Goal: Task Accomplishment & Management: Manage account settings

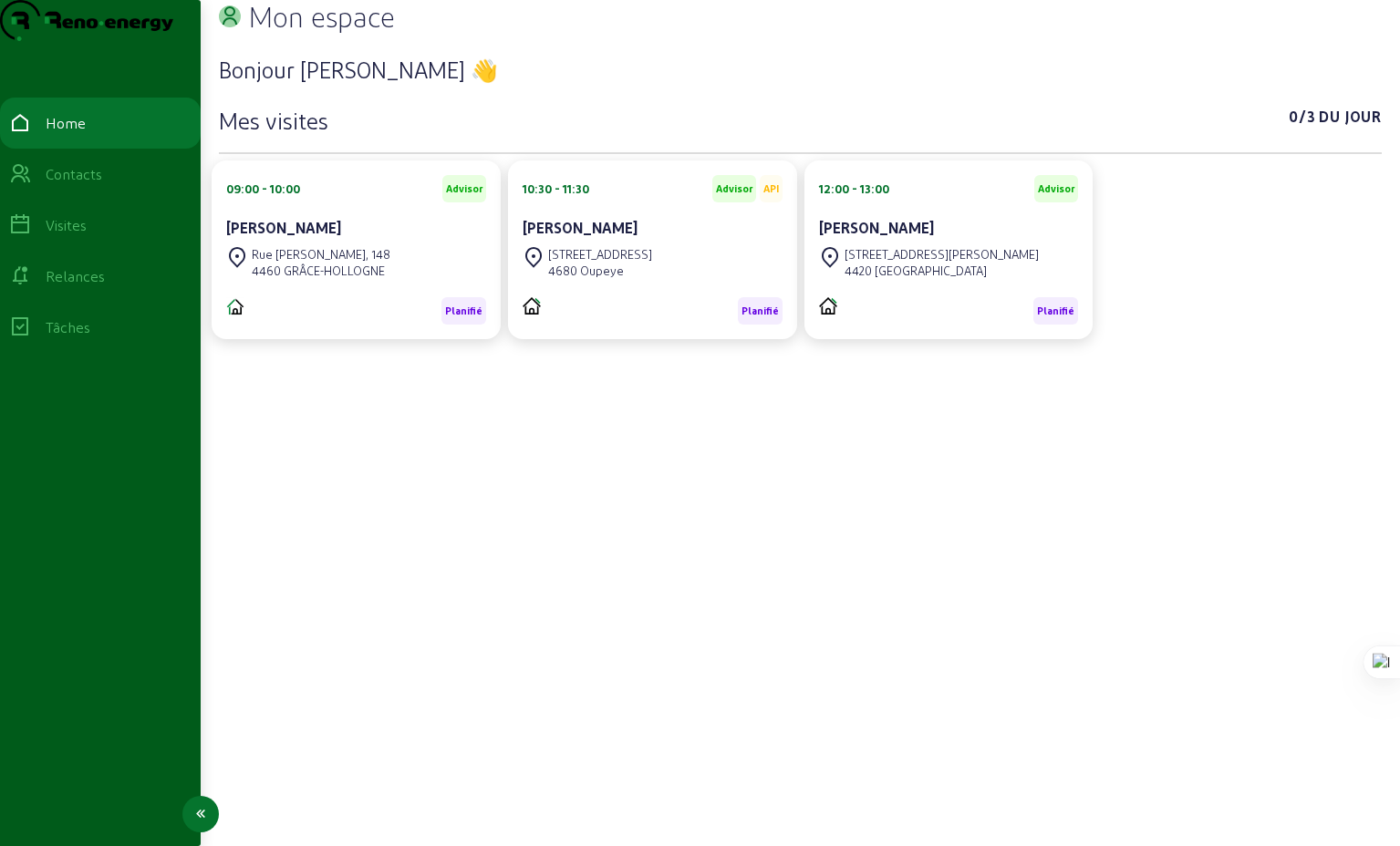
click at [83, 236] on div "Visites" at bounding box center [66, 226] width 41 height 22
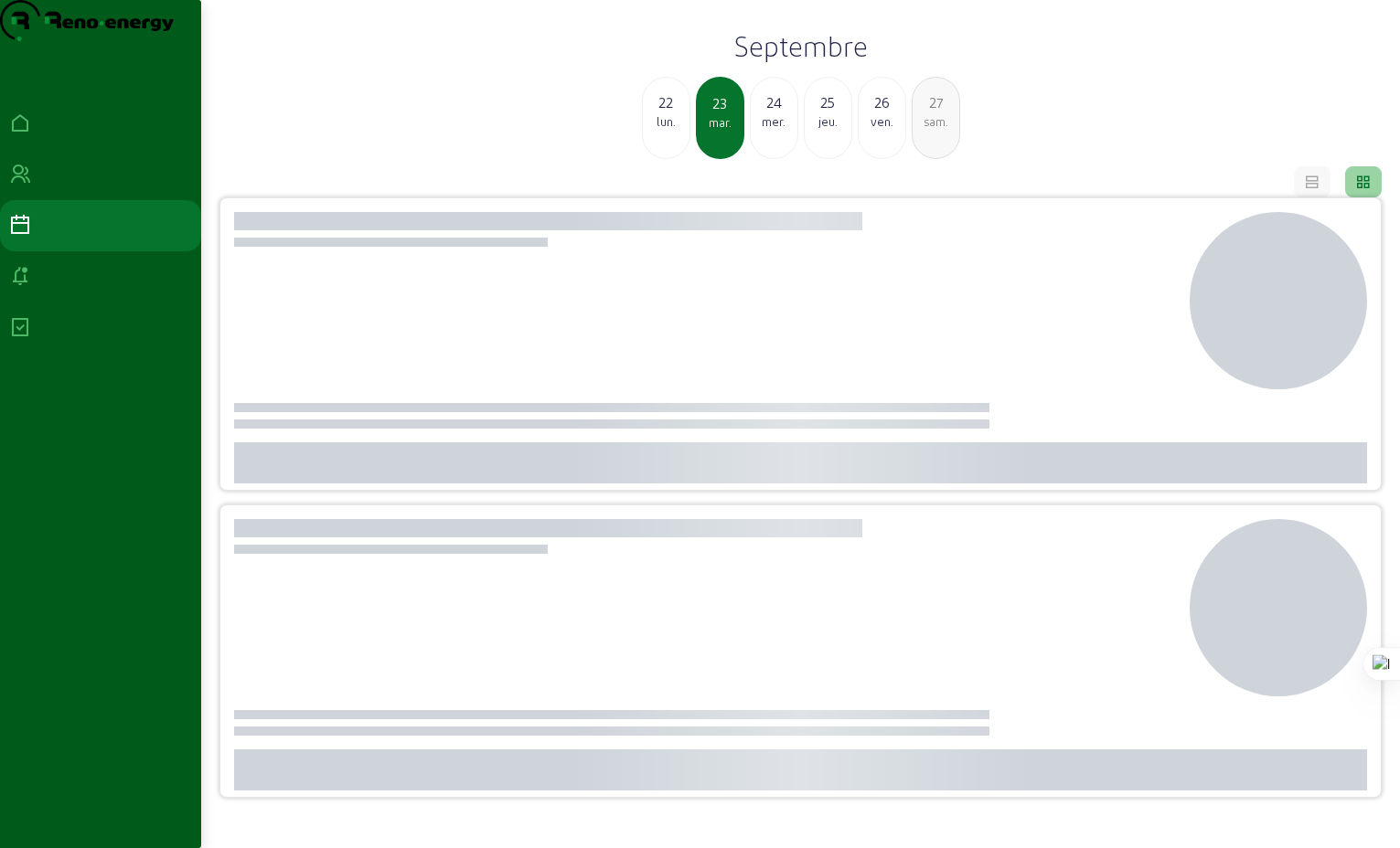
click at [661, 130] on div "lun." at bounding box center [666, 121] width 47 height 17
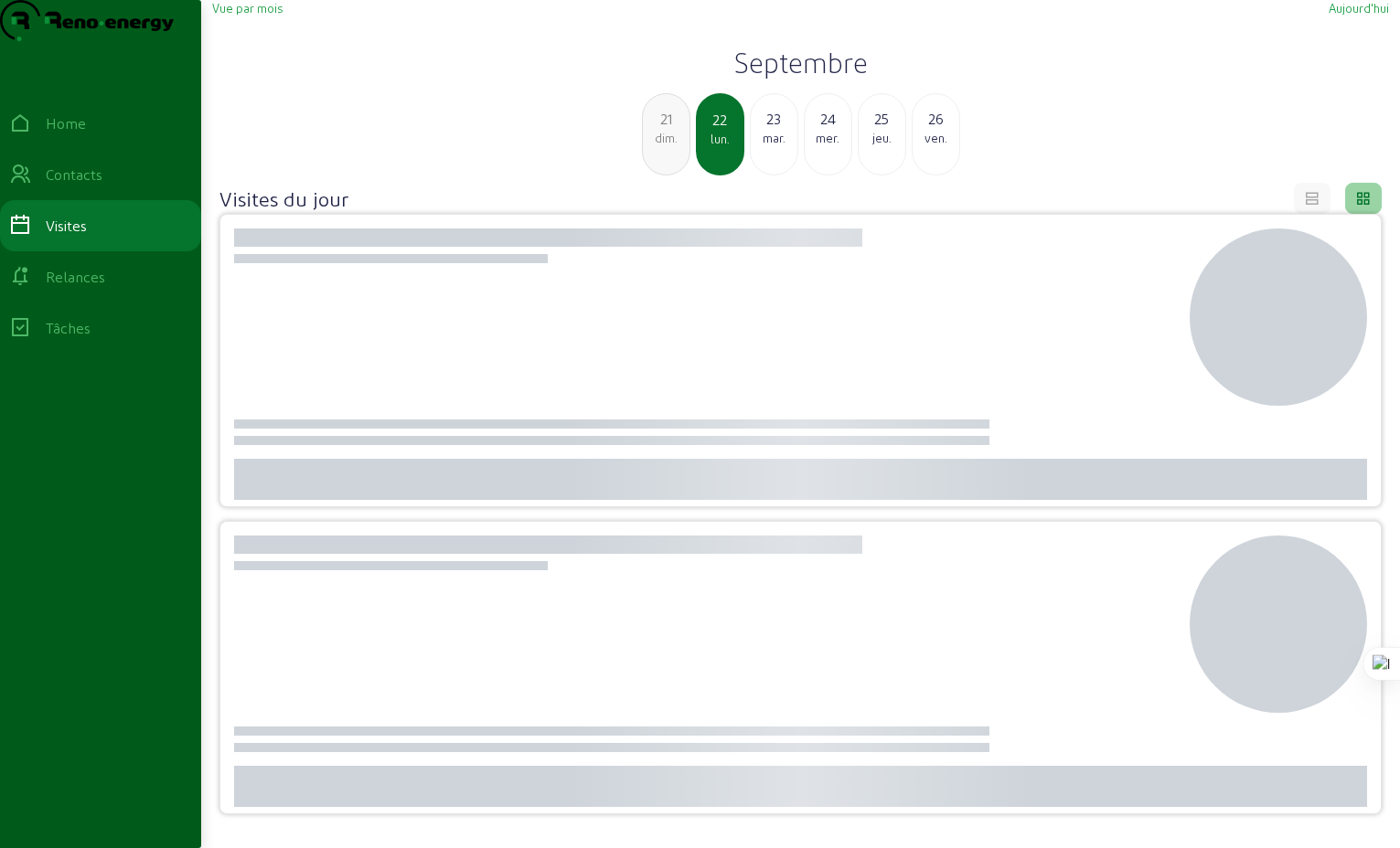
click at [669, 146] on div "dim." at bounding box center [666, 138] width 47 height 17
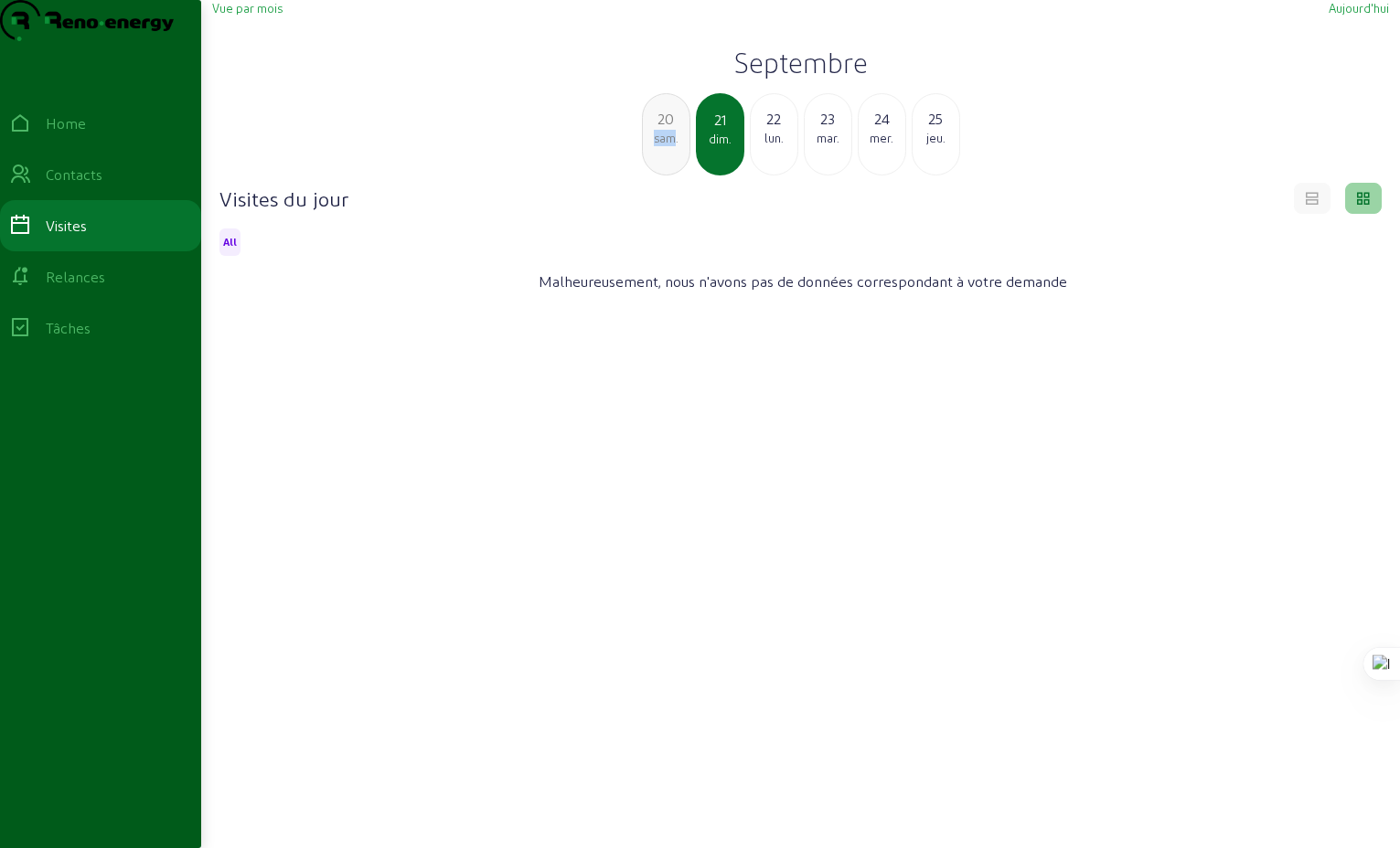
click at [669, 146] on div "sam." at bounding box center [666, 138] width 47 height 17
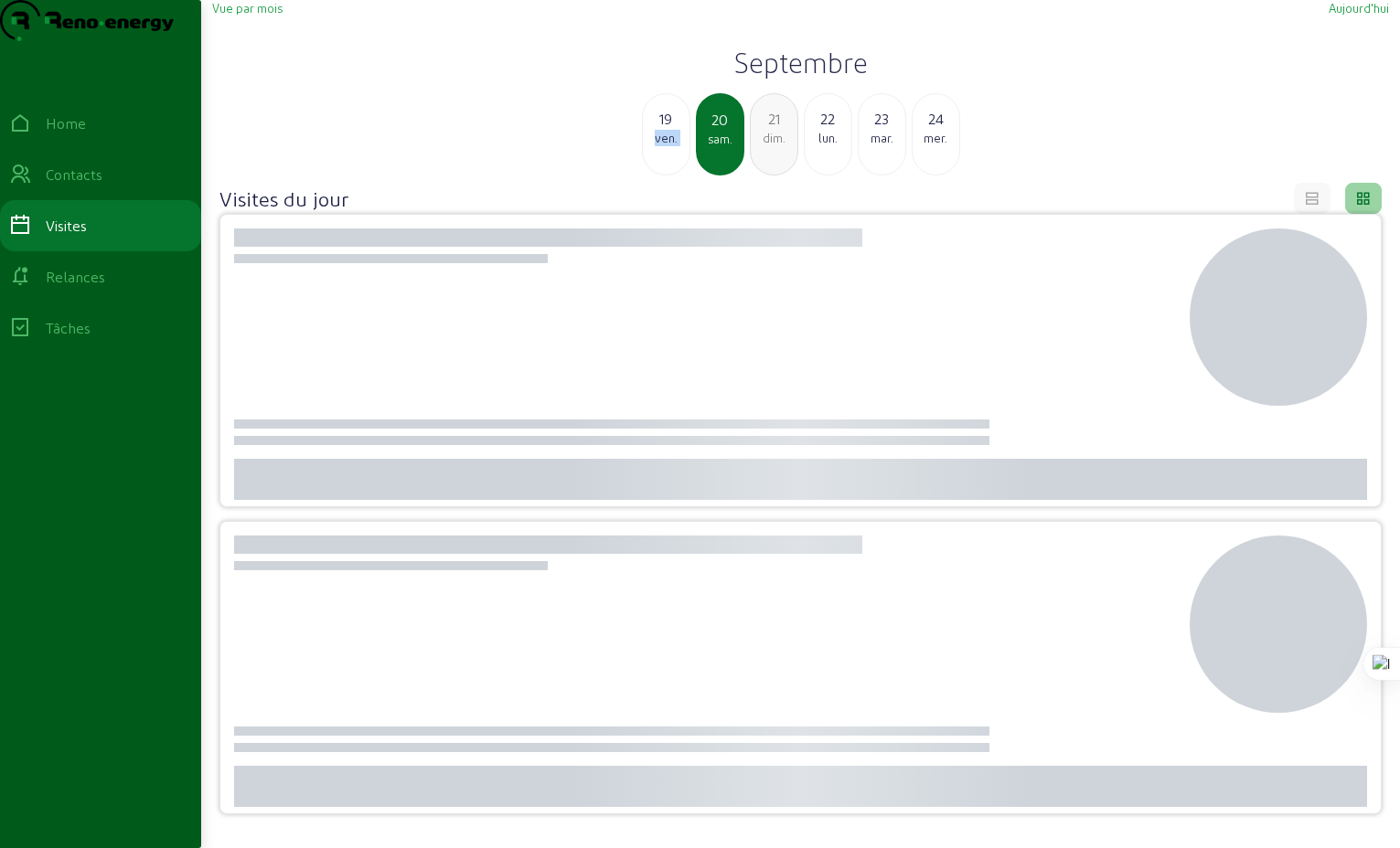
click at [669, 146] on div "ven." at bounding box center [666, 138] width 47 height 17
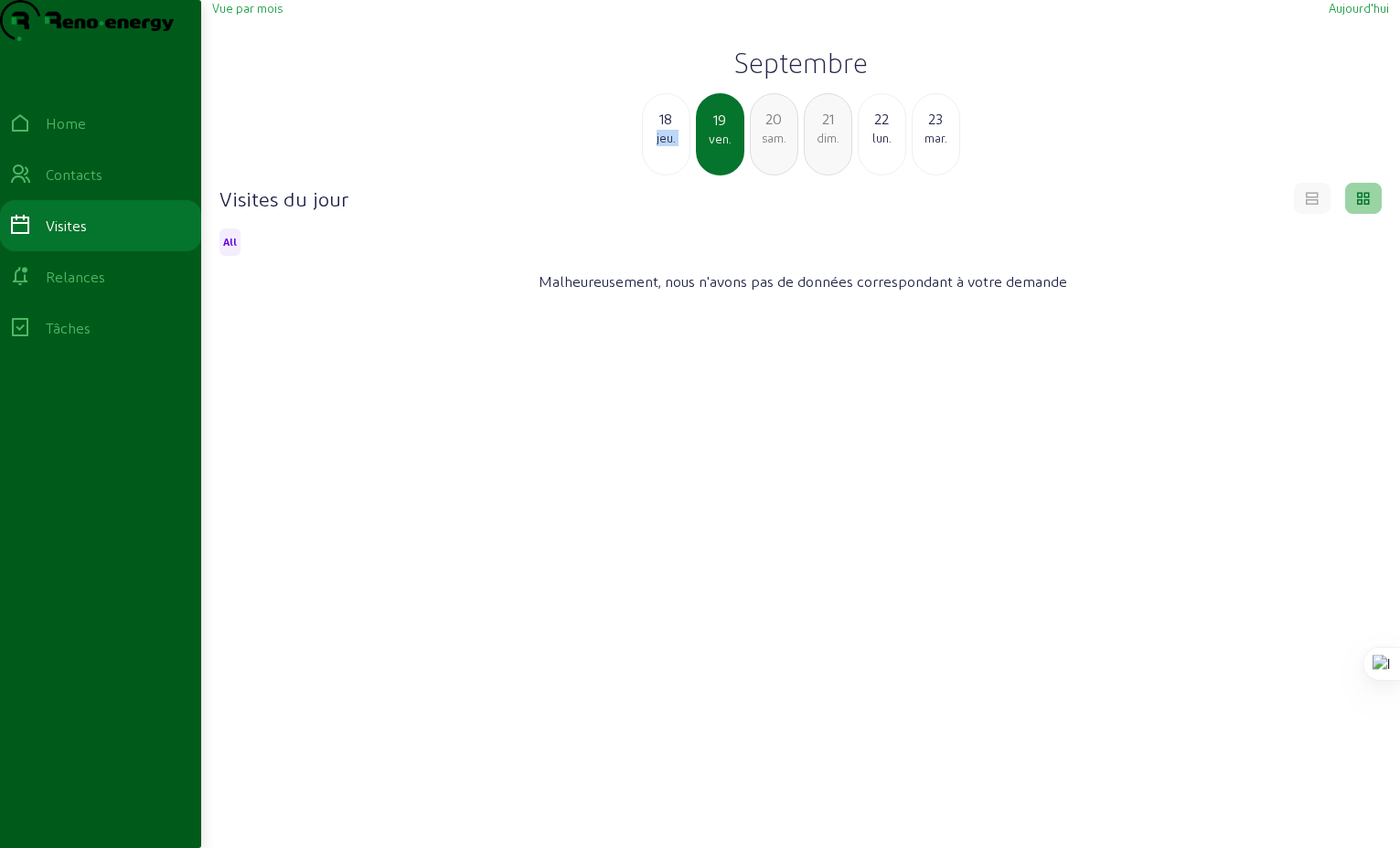
click at [669, 146] on div "jeu." at bounding box center [666, 138] width 47 height 17
click at [661, 130] on div "17" at bounding box center [666, 119] width 47 height 22
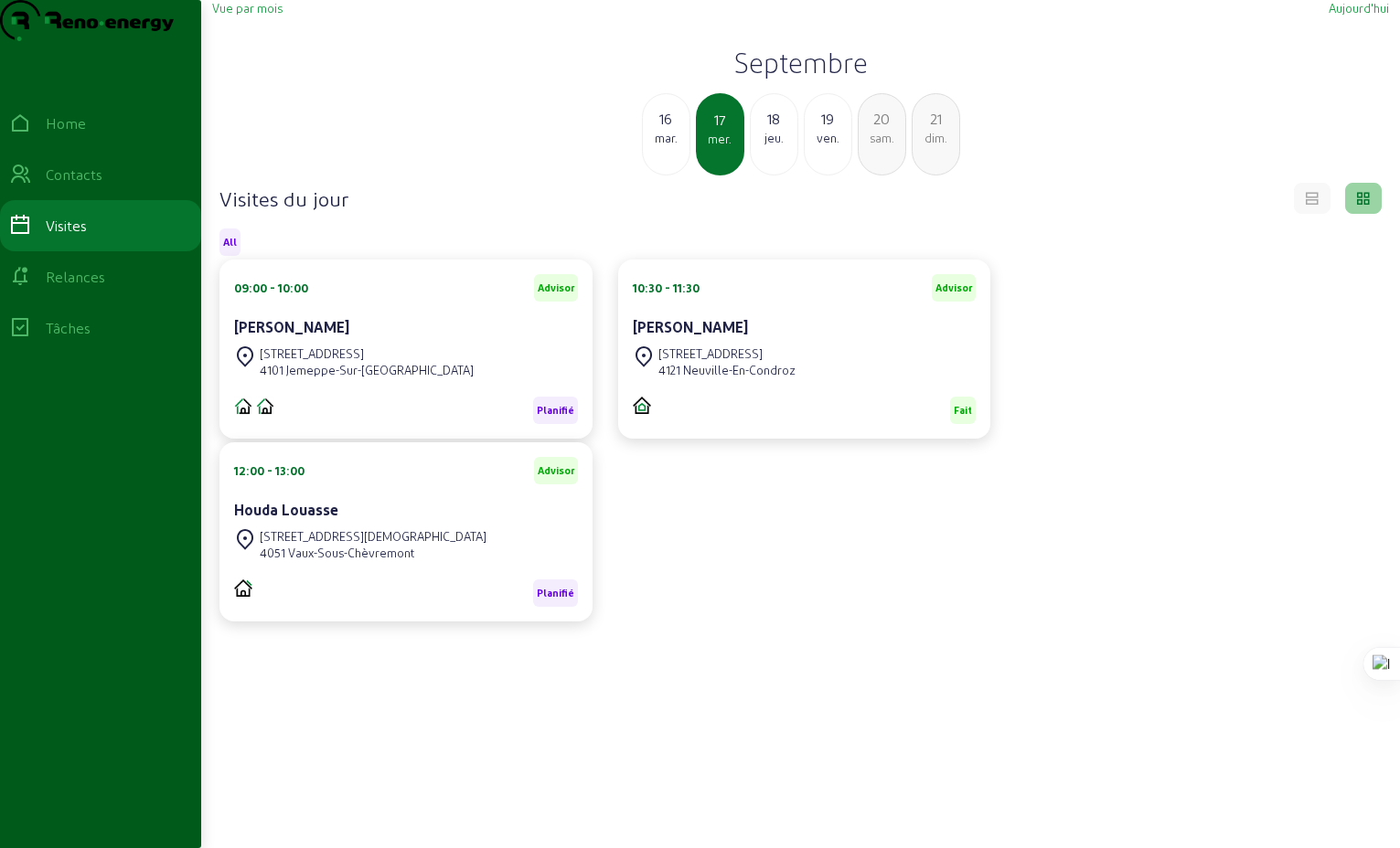
click at [661, 130] on div "16" at bounding box center [666, 119] width 47 height 22
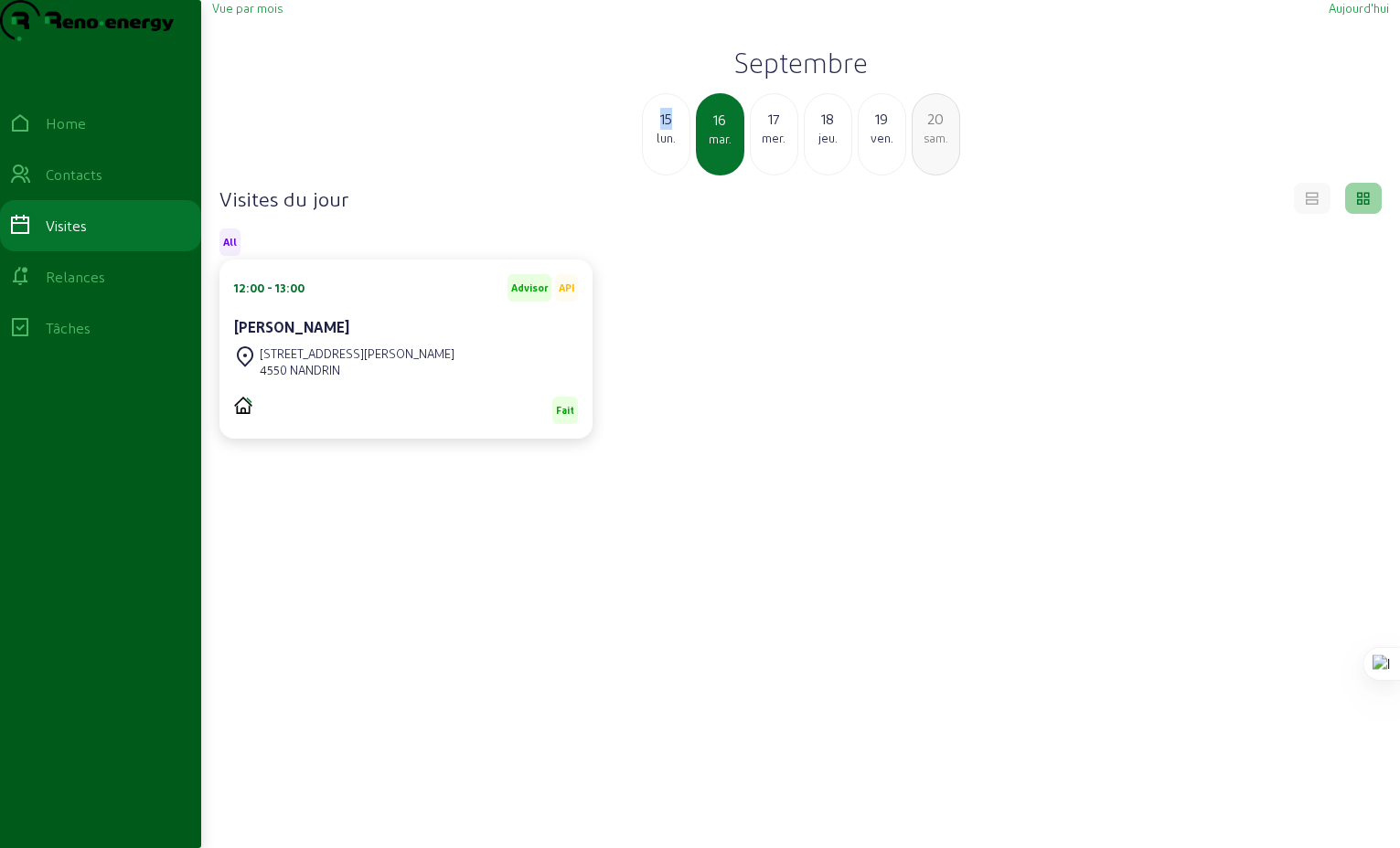
click at [661, 130] on div "15" at bounding box center [666, 119] width 47 height 22
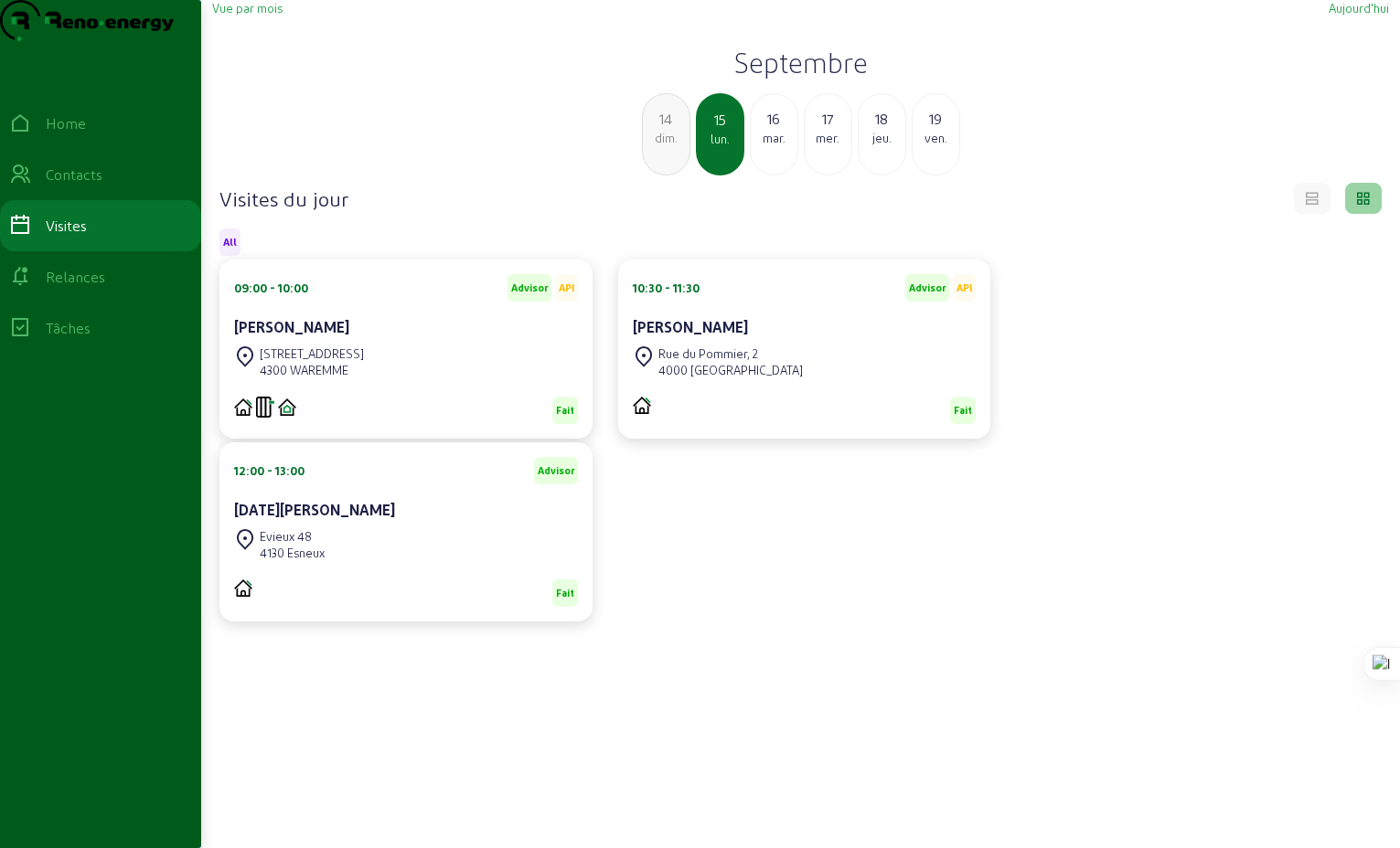
click at [661, 130] on div "14" at bounding box center [666, 119] width 47 height 22
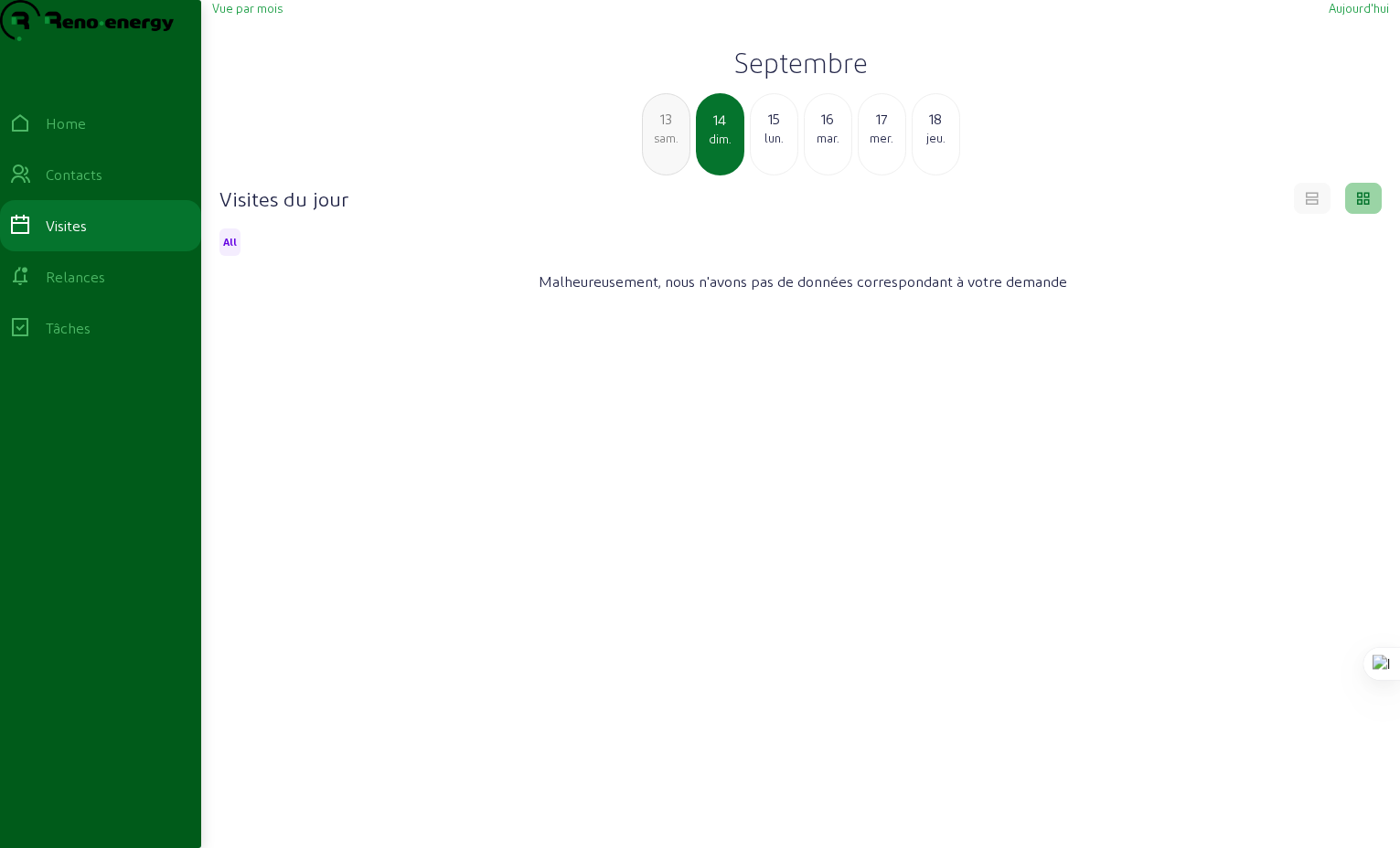
click at [766, 146] on div "lun." at bounding box center [774, 138] width 47 height 17
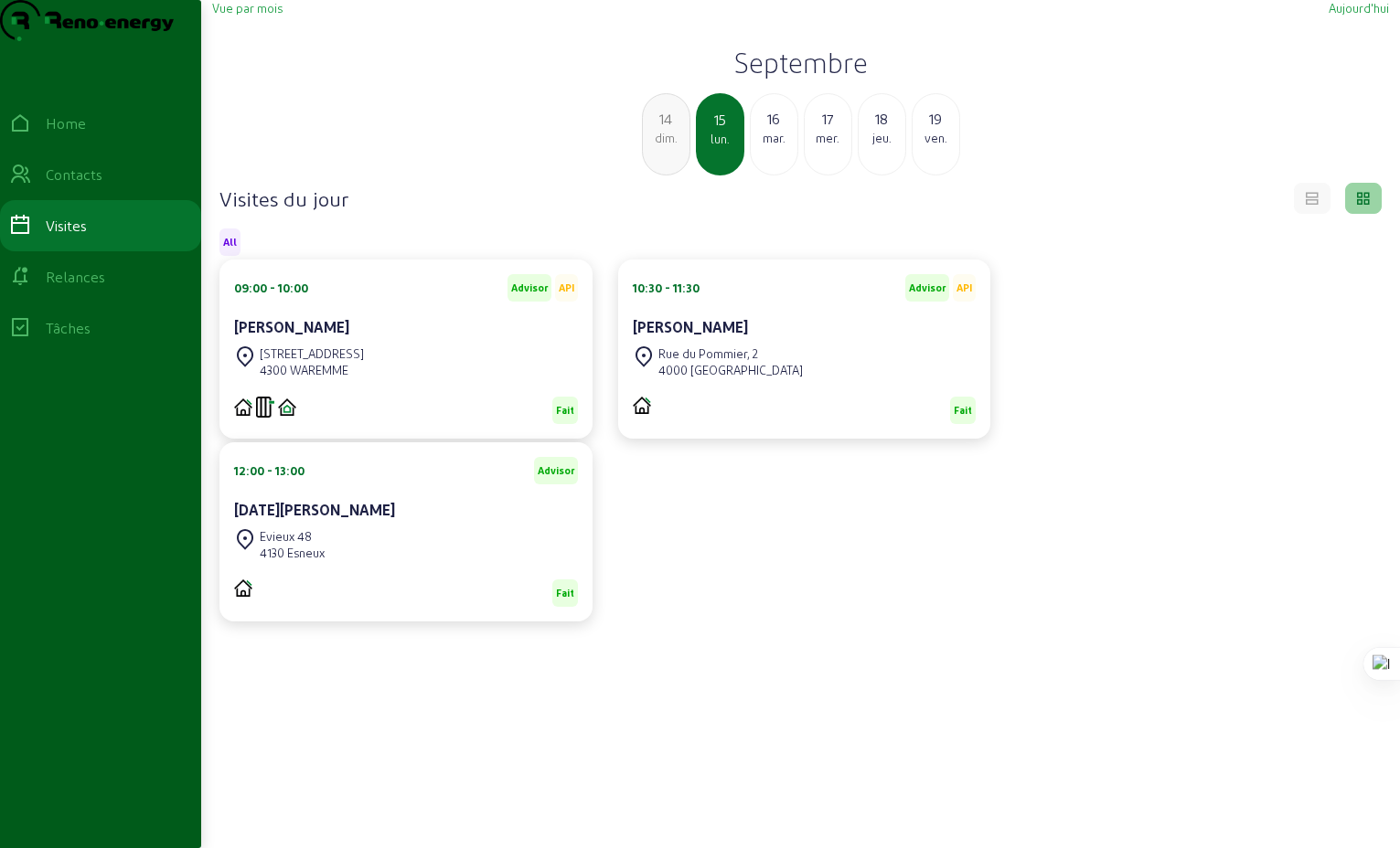
click at [380, 521] on div "[DATE][PERSON_NAME]" at bounding box center [406, 510] width 344 height 22
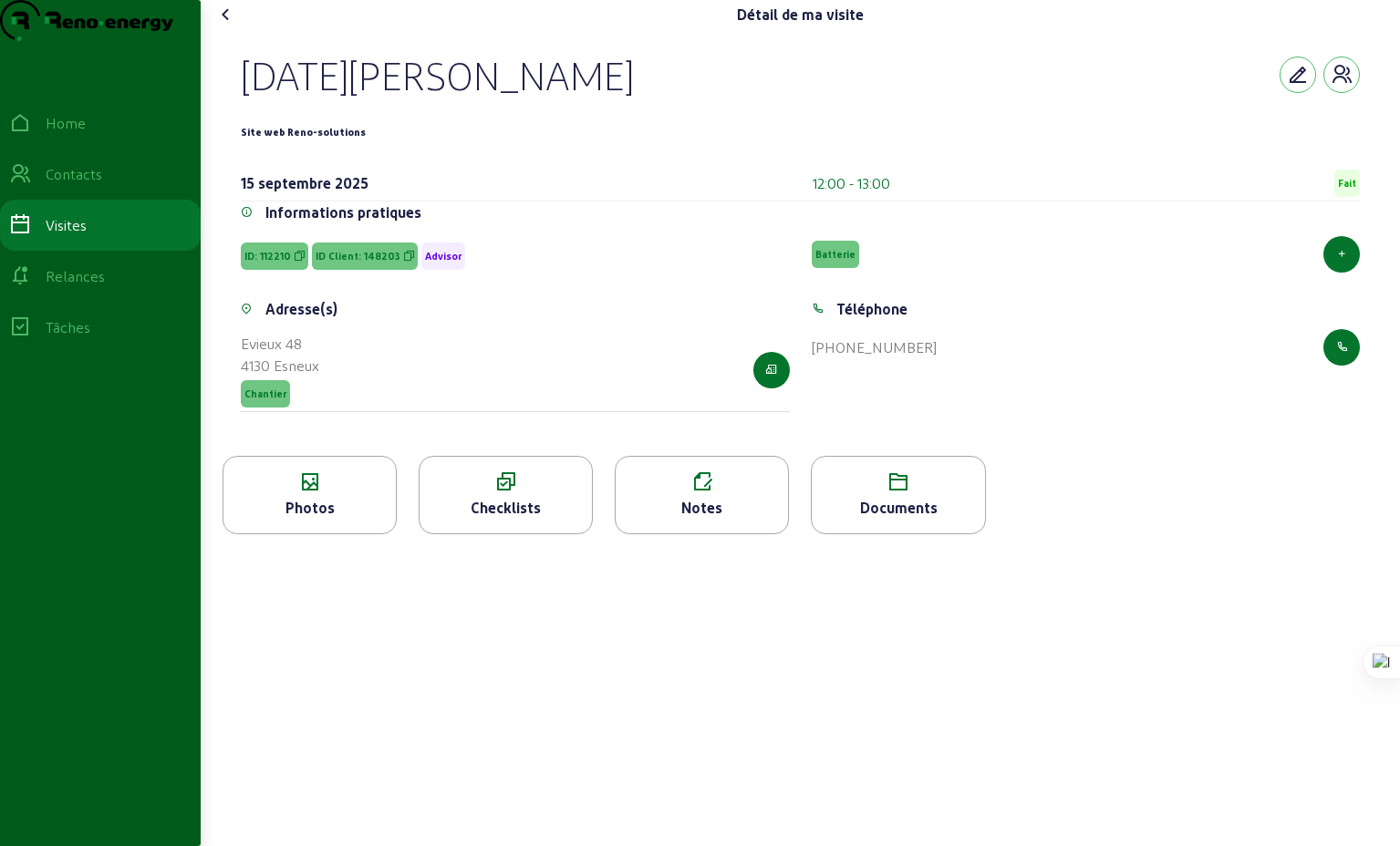
click at [309, 494] on icon at bounding box center [310, 483] width 172 height 22
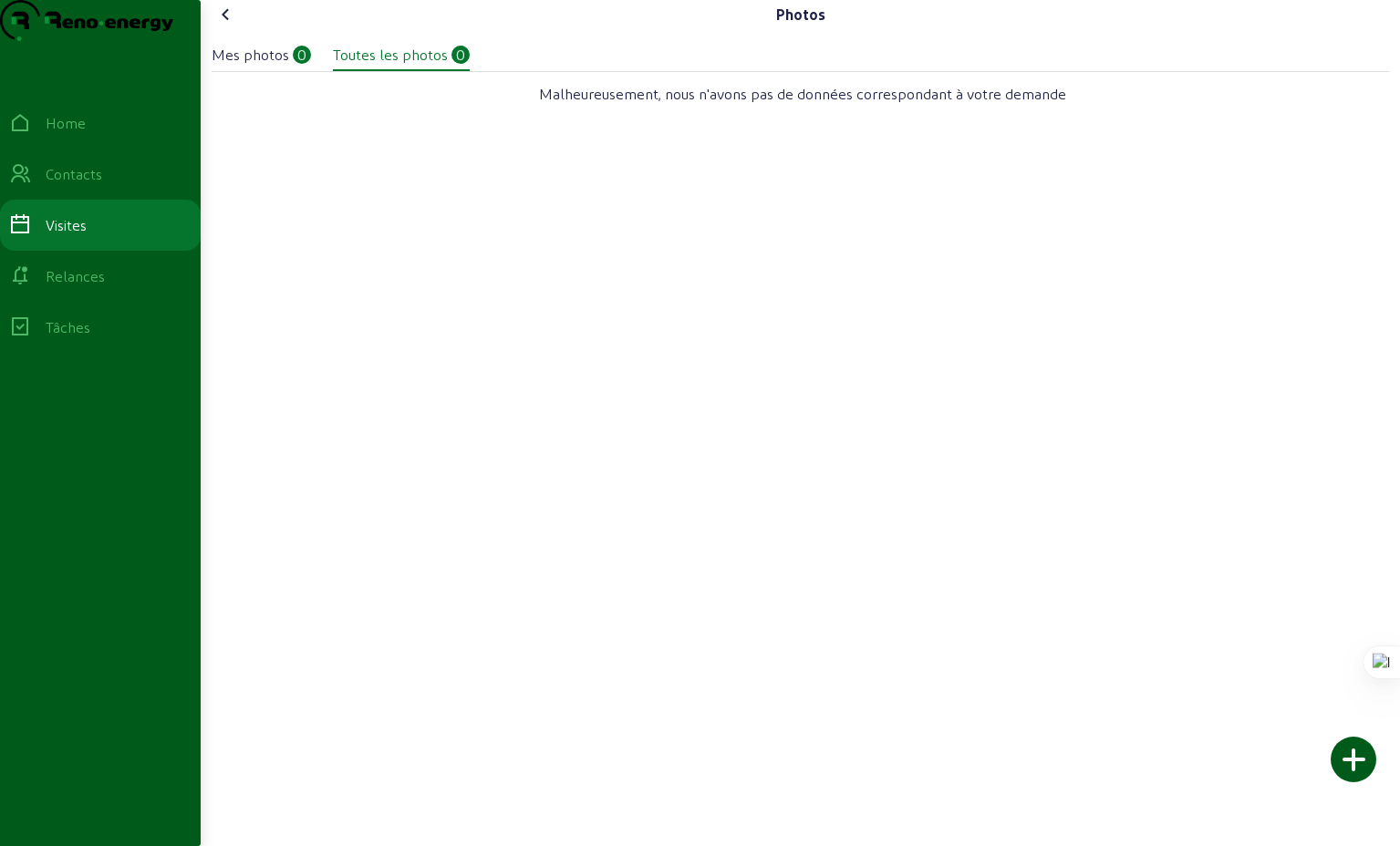
click at [1346, 764] on div at bounding box center [1353, 760] width 46 height 46
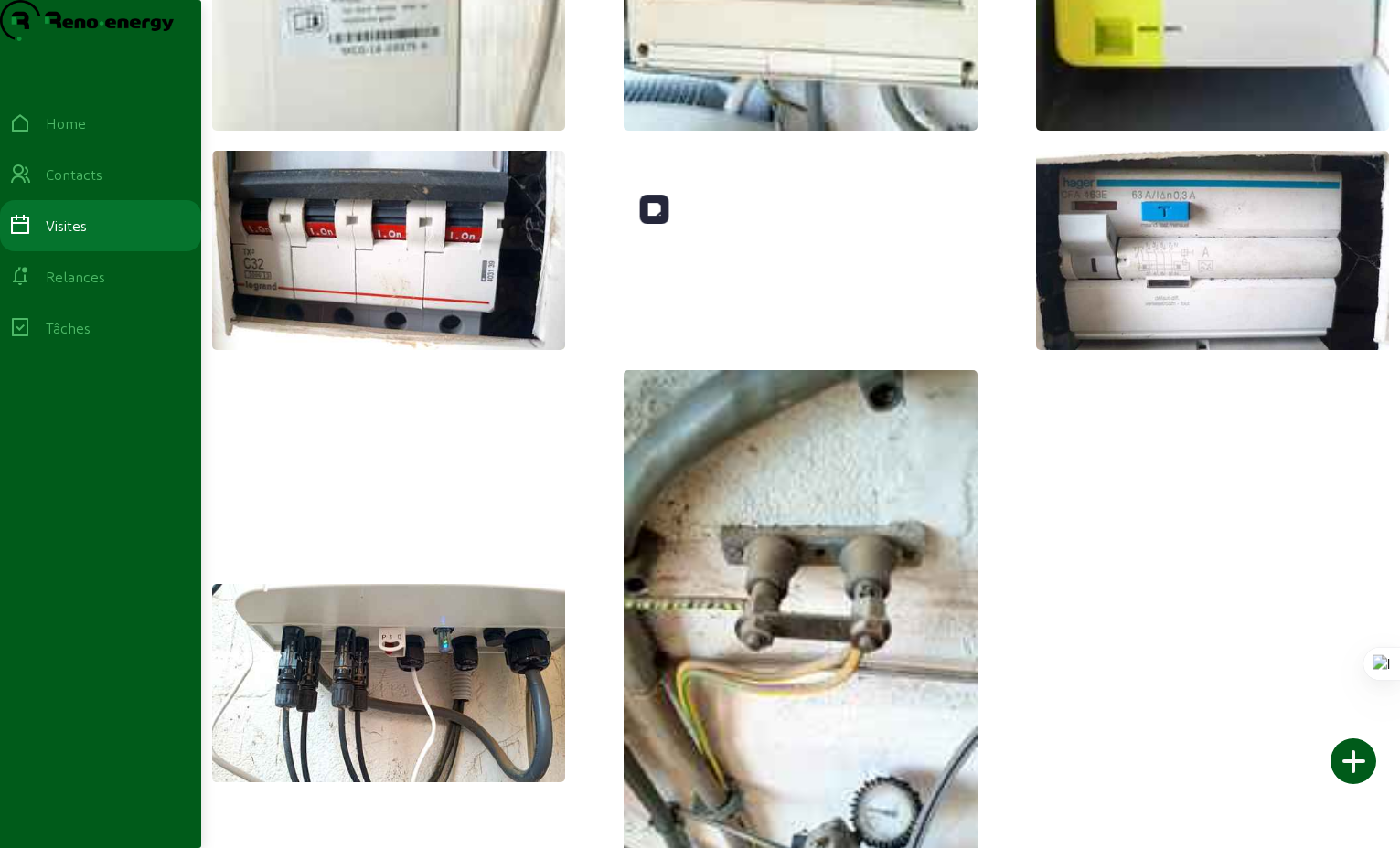
scroll to position [579, 0]
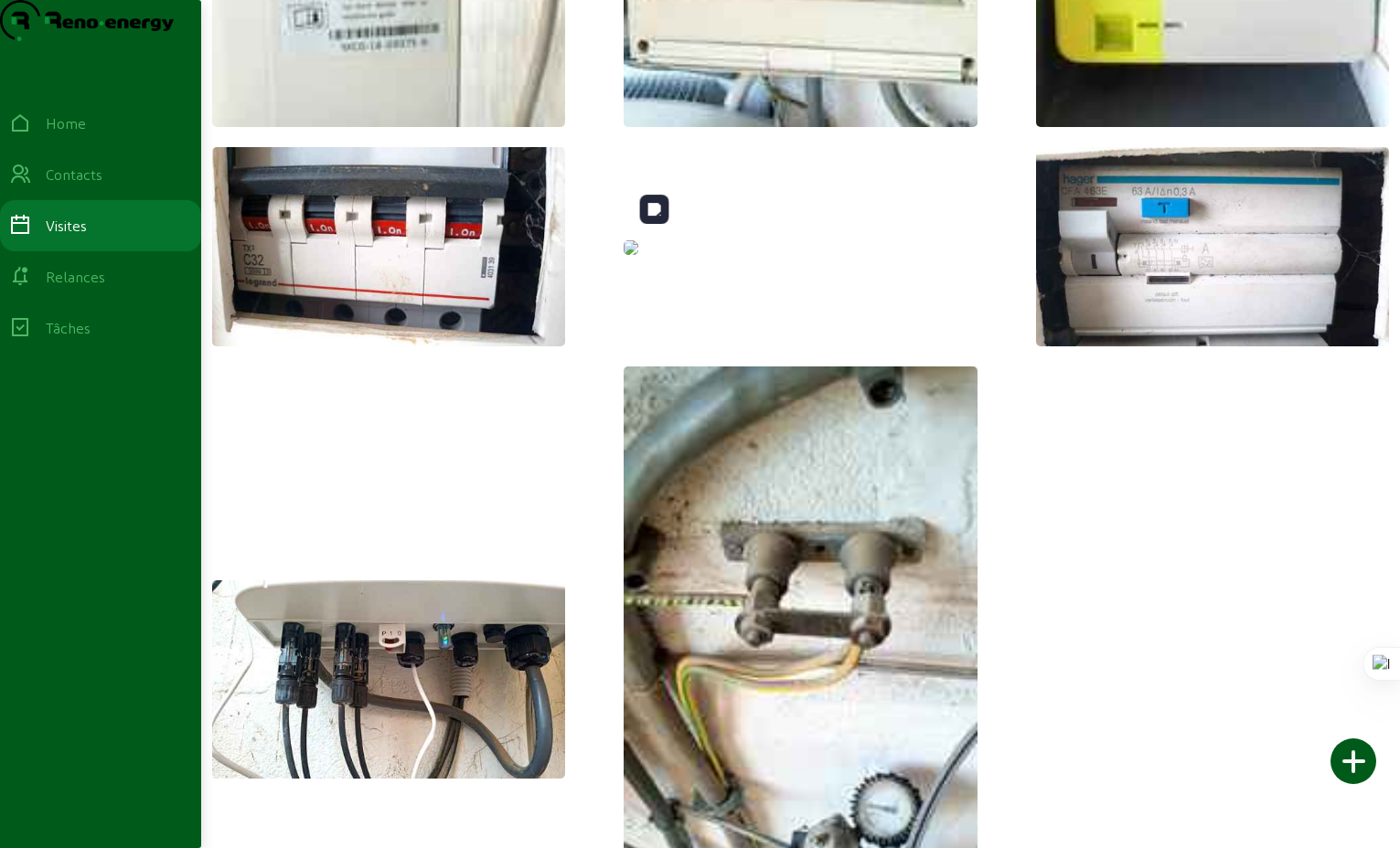
click at [638, 255] on img at bounding box center [631, 247] width 15 height 15
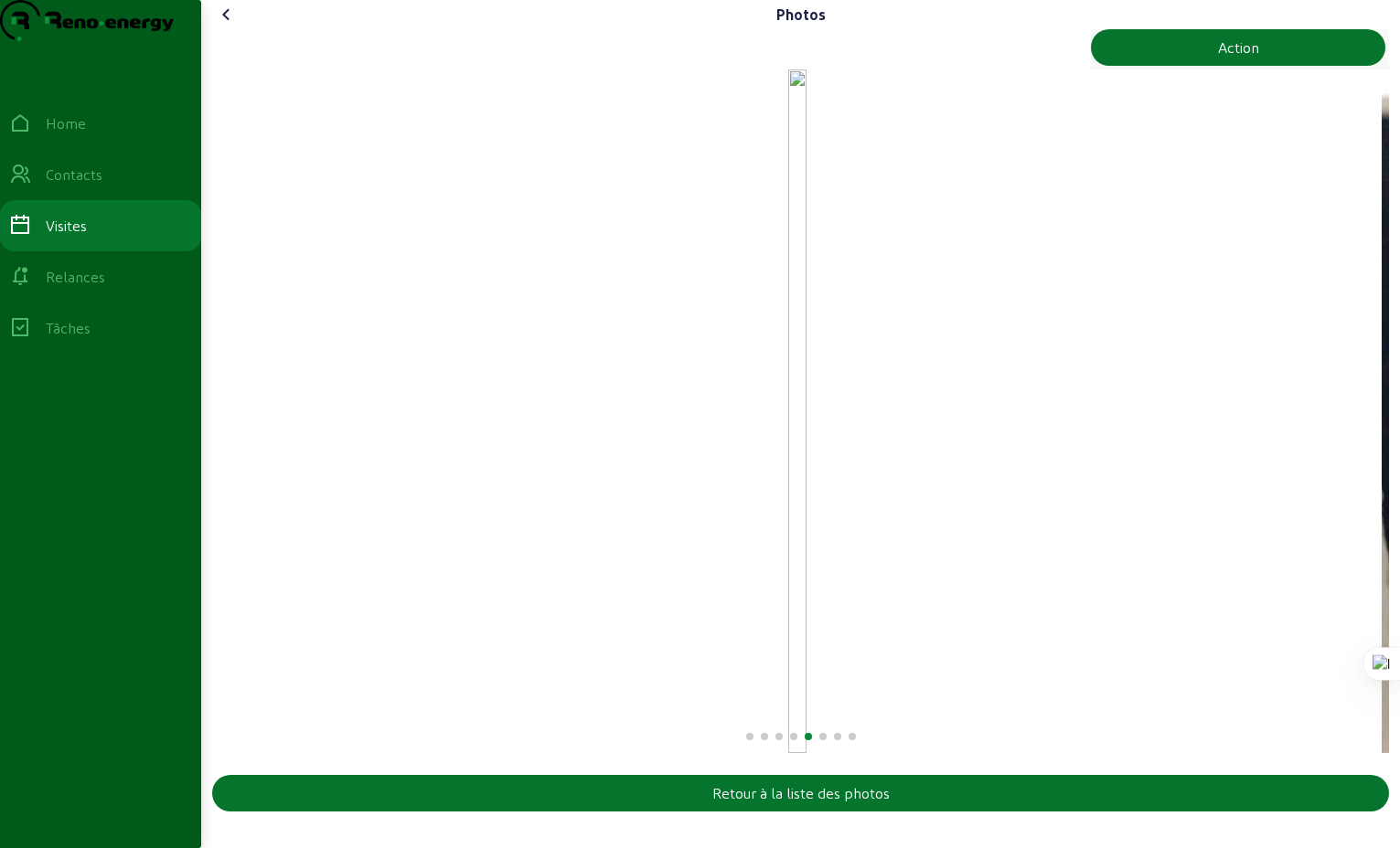
scroll to position [4, 0]
click at [1213, 66] on button "Action" at bounding box center [1238, 48] width 294 height 37
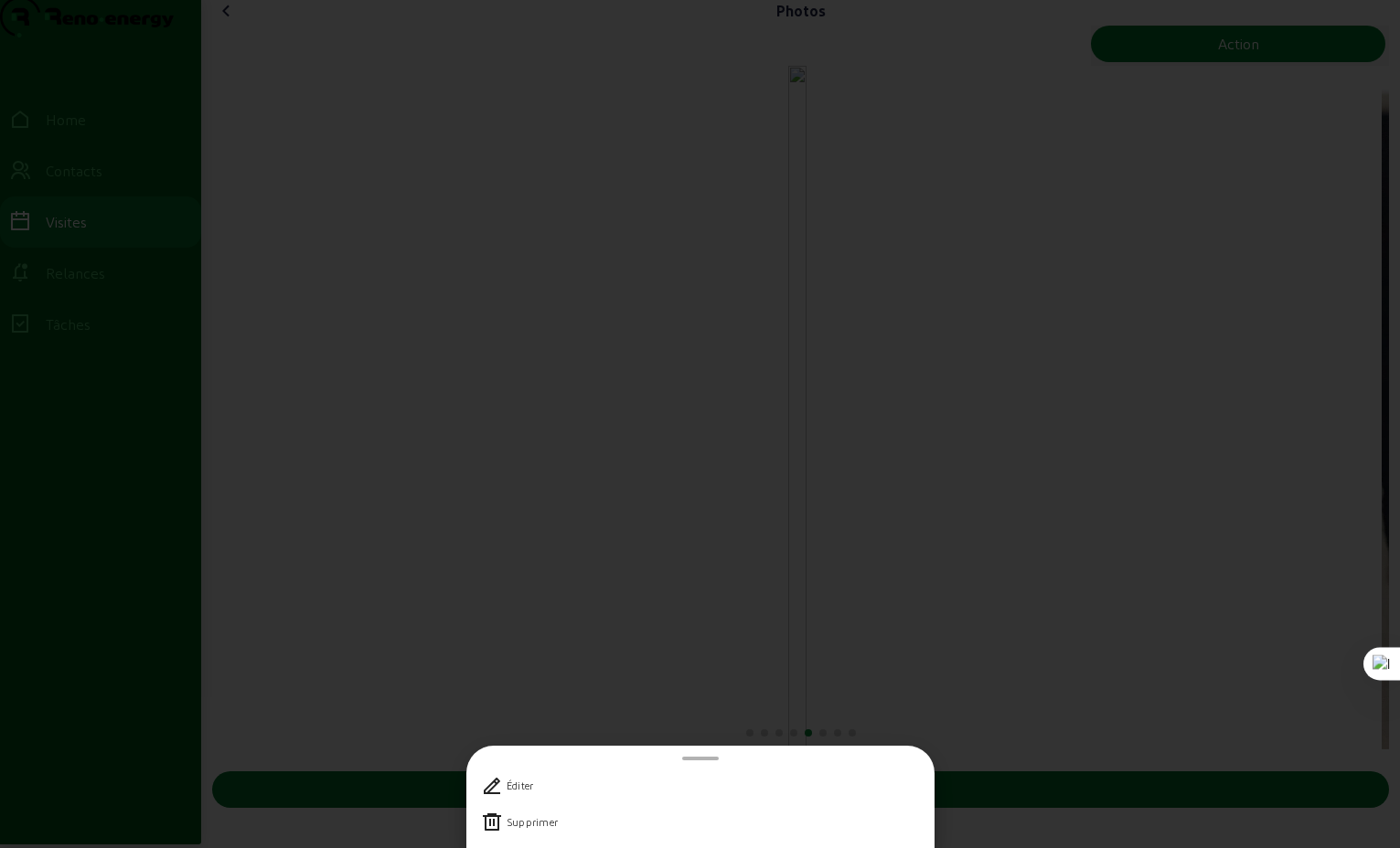
scroll to position [0, 0]
click at [542, 827] on div "Supprimer" at bounding box center [533, 823] width 52 height 13
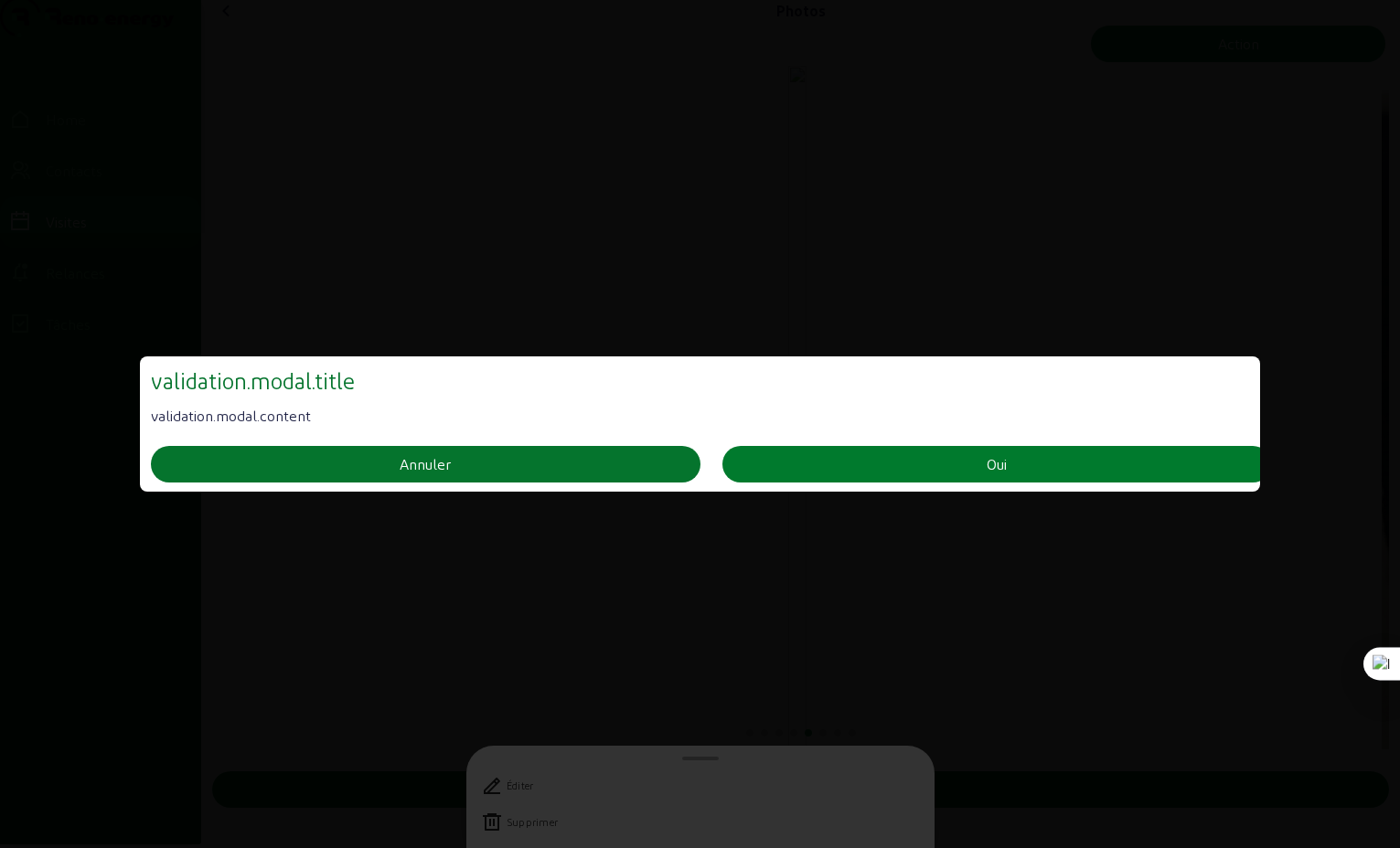
click at [820, 453] on button "Oui" at bounding box center [996, 464] width 548 height 37
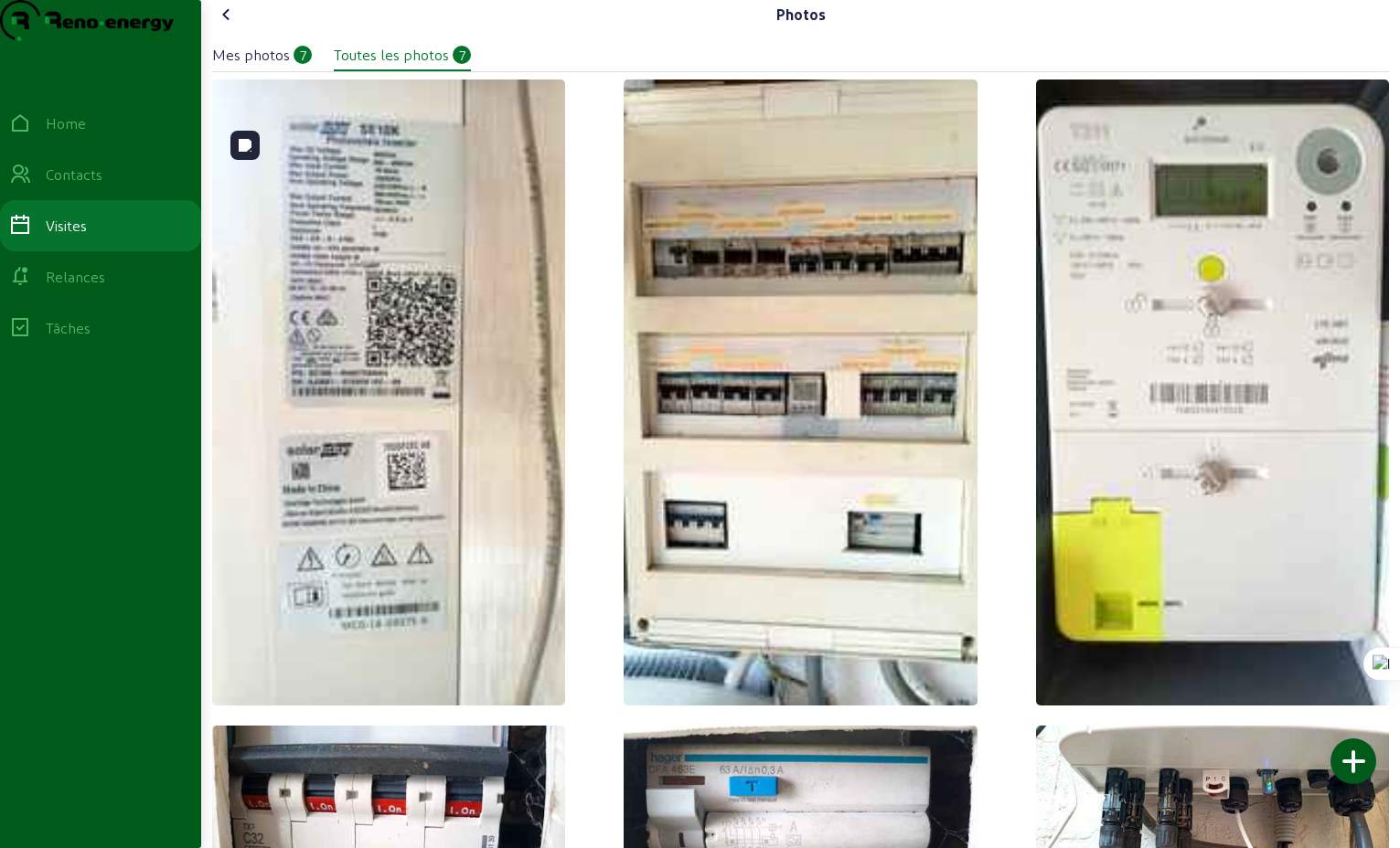
click at [354, 476] on img at bounding box center [389, 392] width 353 height 626
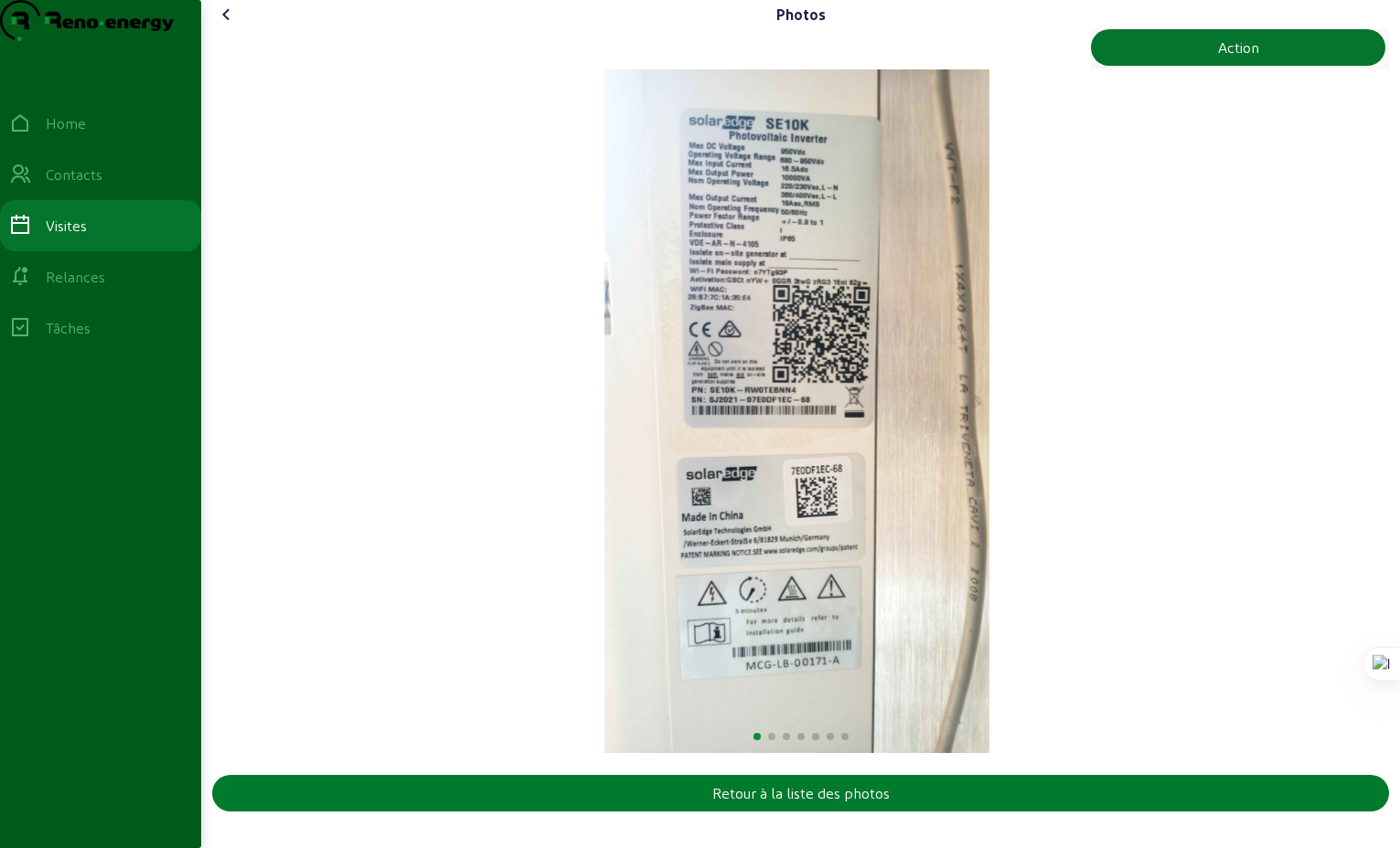
click at [724, 805] on div "Retour à la liste des photos" at bounding box center [800, 794] width 178 height 22
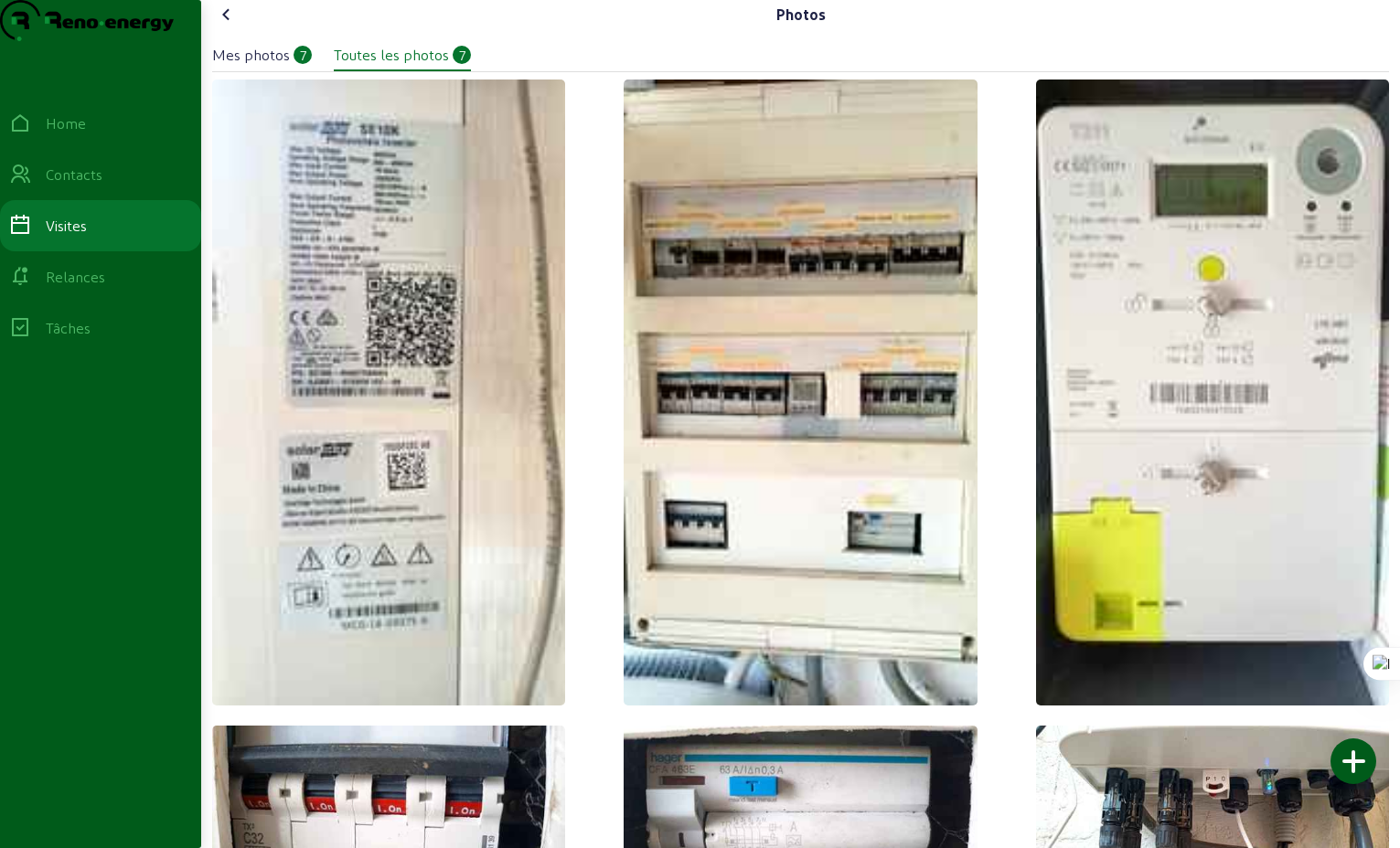
click at [229, 26] on icon at bounding box center [227, 15] width 22 height 22
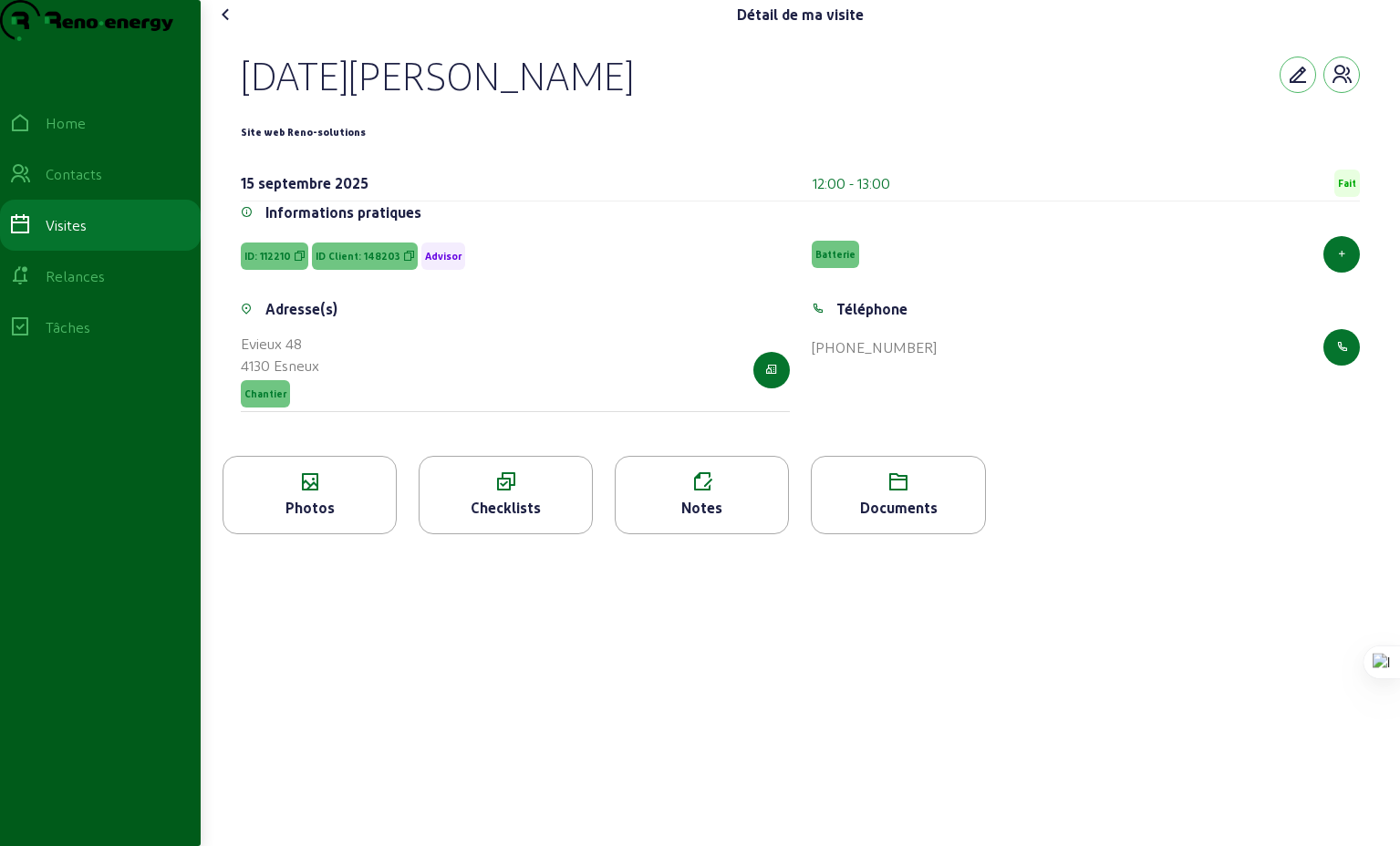
click at [230, 26] on icon at bounding box center [227, 15] width 22 height 22
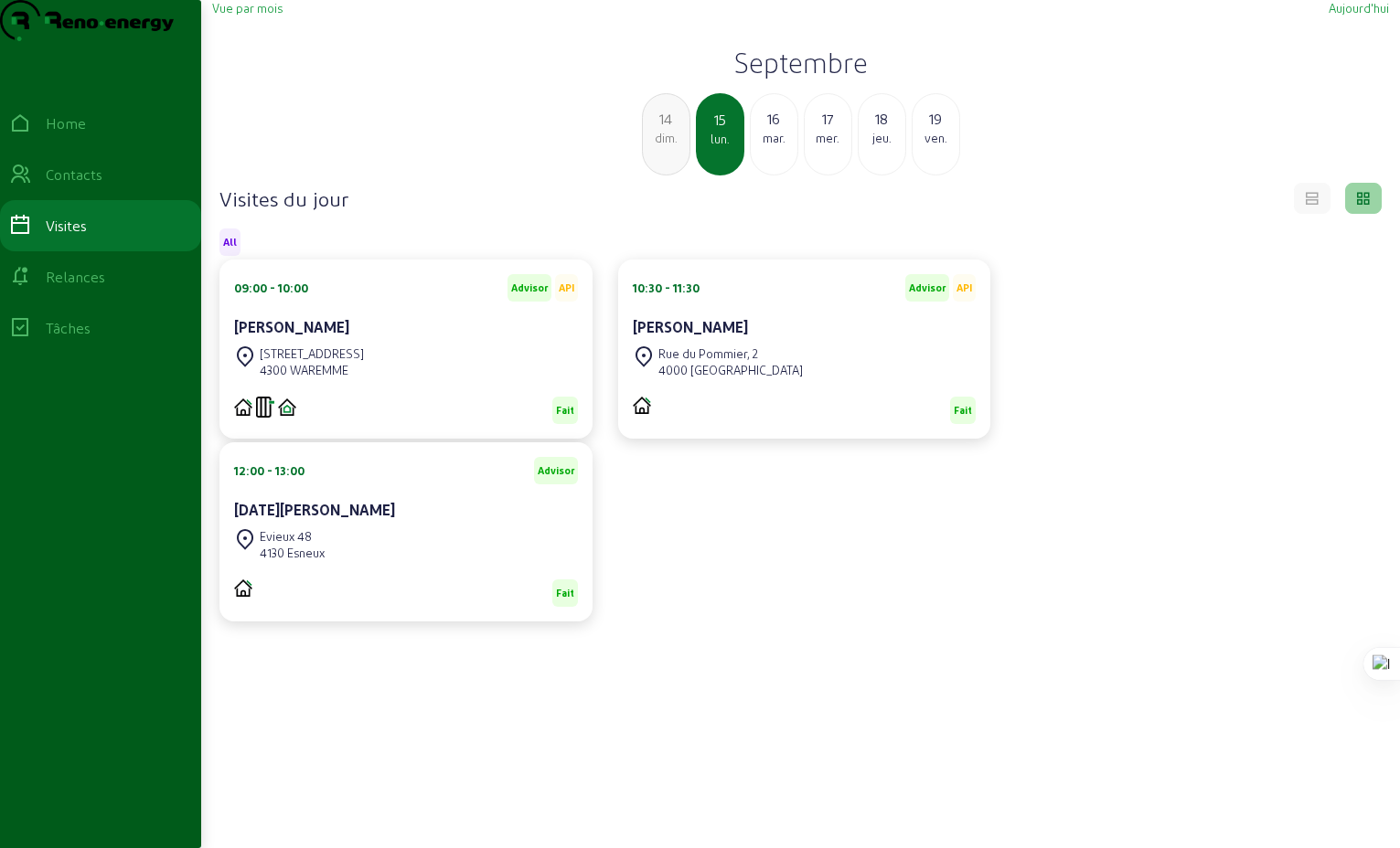
click at [775, 146] on div "mar." at bounding box center [774, 138] width 47 height 17
